Goal: Register for event/course

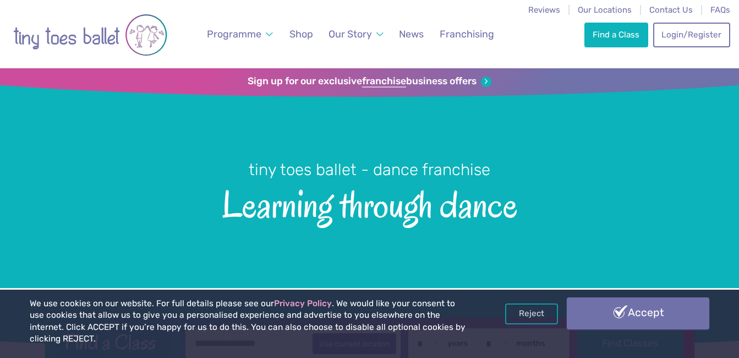
click at [666, 326] on link "Accept" at bounding box center [638, 313] width 142 height 32
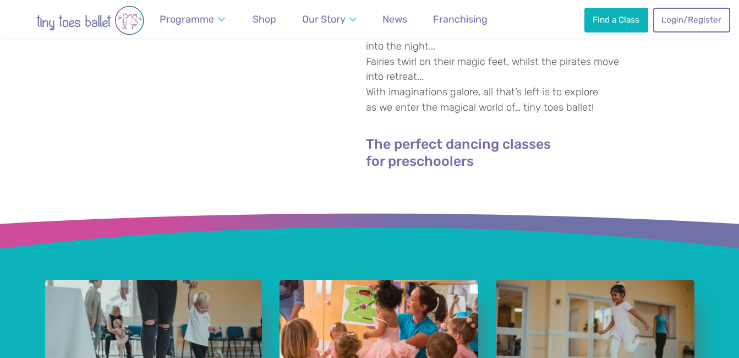
scroll to position [275, 0]
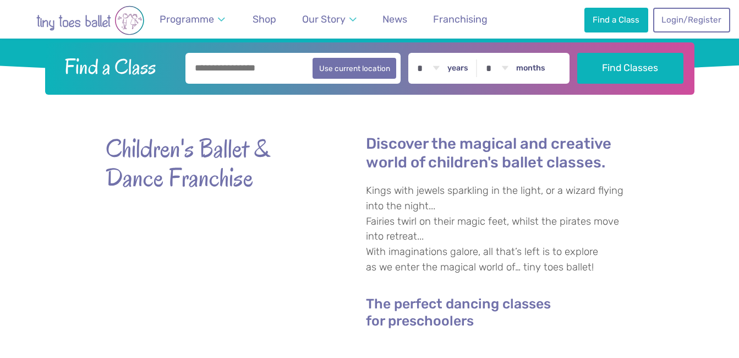
click at [294, 70] on input "text" at bounding box center [293, 68] width 216 height 31
type input "*****"
click at [577, 53] on button "Find Classes" at bounding box center [630, 68] width 106 height 31
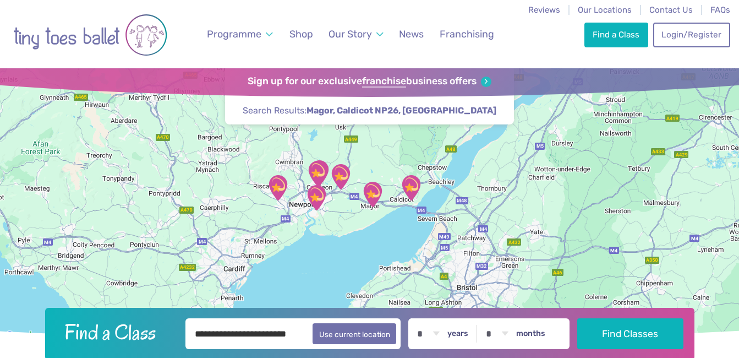
click at [374, 194] on img "Magor & Undy Community Hub" at bounding box center [373, 194] width 28 height 28
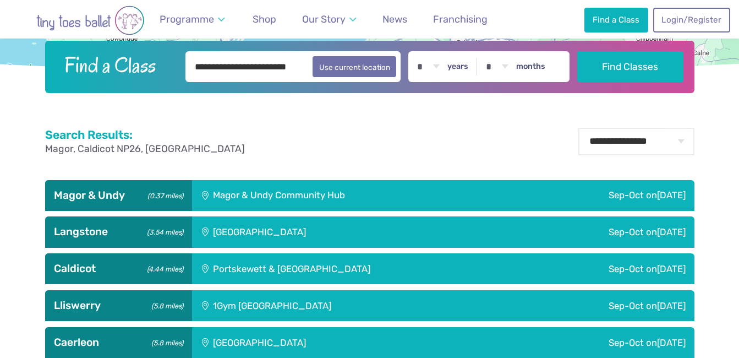
scroll to position [275, 0]
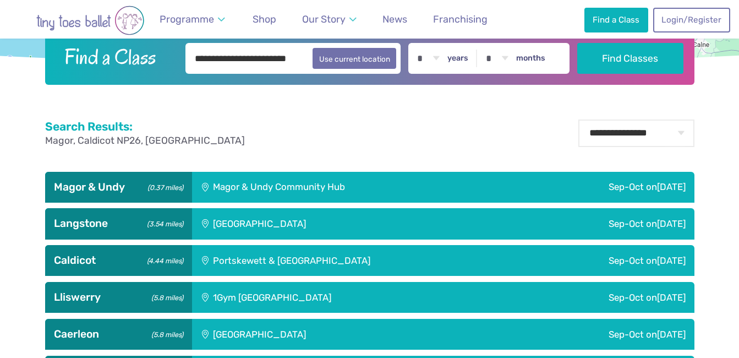
click at [534, 197] on div "Sep-Oct on Monday" at bounding box center [601, 187] width 185 height 31
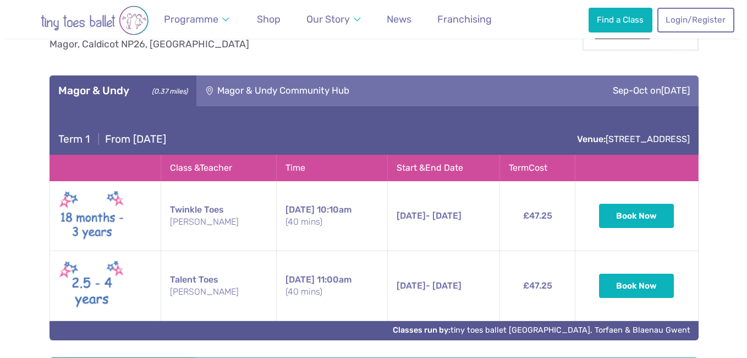
scroll to position [385, 0]
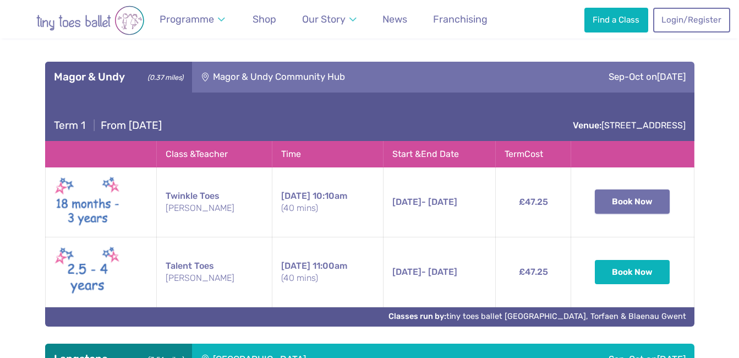
click at [651, 201] on button "Book Now" at bounding box center [632, 201] width 75 height 24
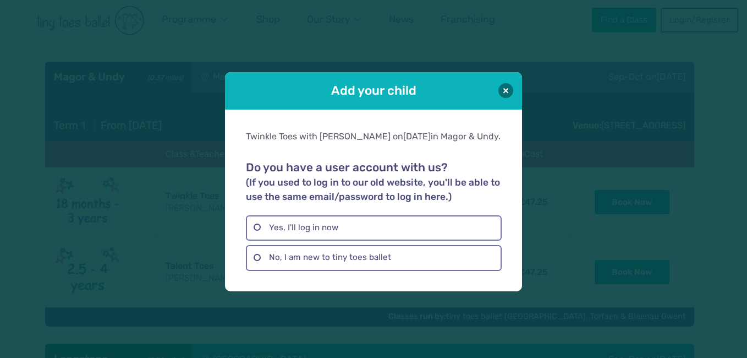
click at [513, 76] on div "Add your child" at bounding box center [373, 90] width 297 height 37
click at [510, 81] on div "Add your child" at bounding box center [373, 90] width 297 height 37
